Goal: Navigation & Orientation: Find specific page/section

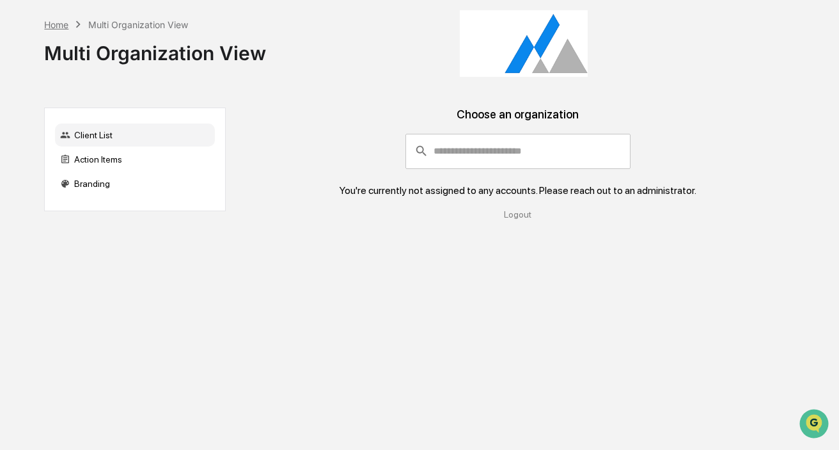
click at [54, 26] on div "Home" at bounding box center [56, 24] width 24 height 11
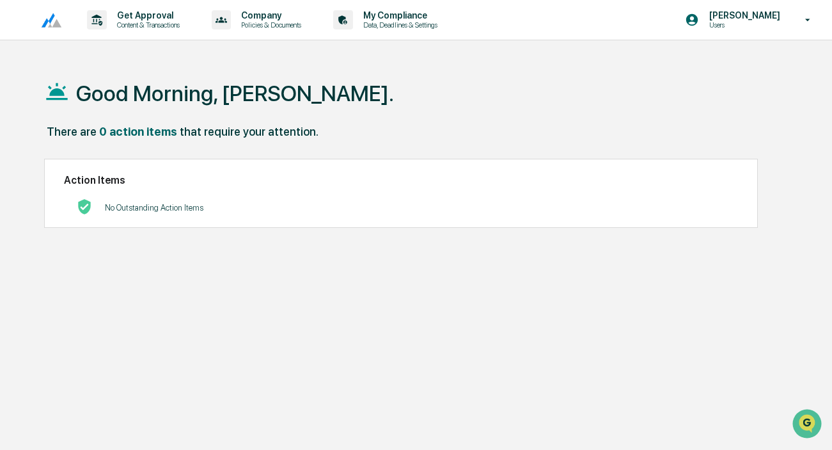
click at [54, 20] on img at bounding box center [46, 20] width 31 height 16
